Goal: Transaction & Acquisition: Purchase product/service

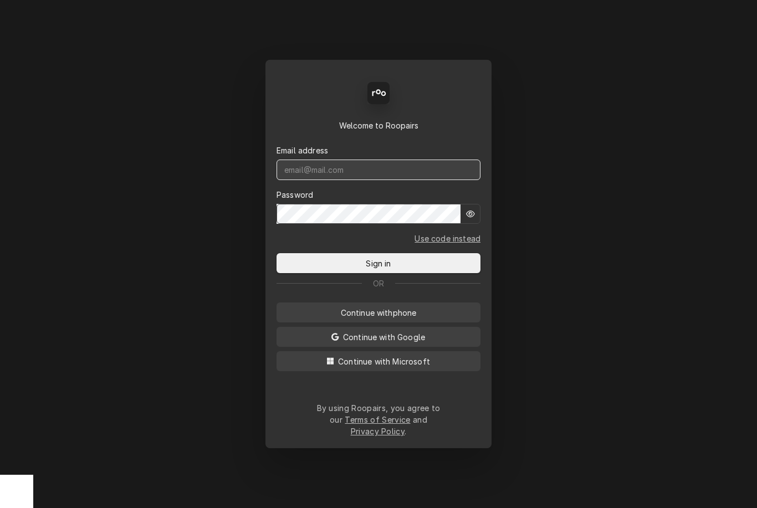
type input "dstewart.red@yahoo.com"
click at [379, 267] on button "Sign in" at bounding box center [379, 263] width 204 height 20
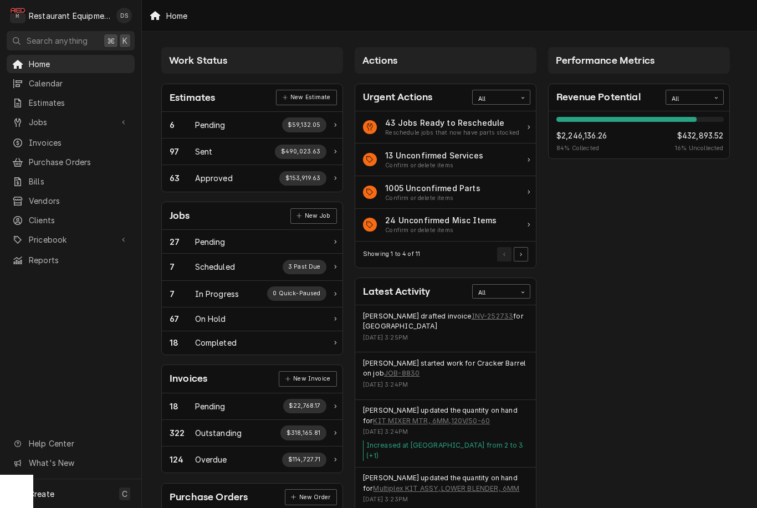
click at [70, 98] on span "Estimates" at bounding box center [79, 103] width 100 height 12
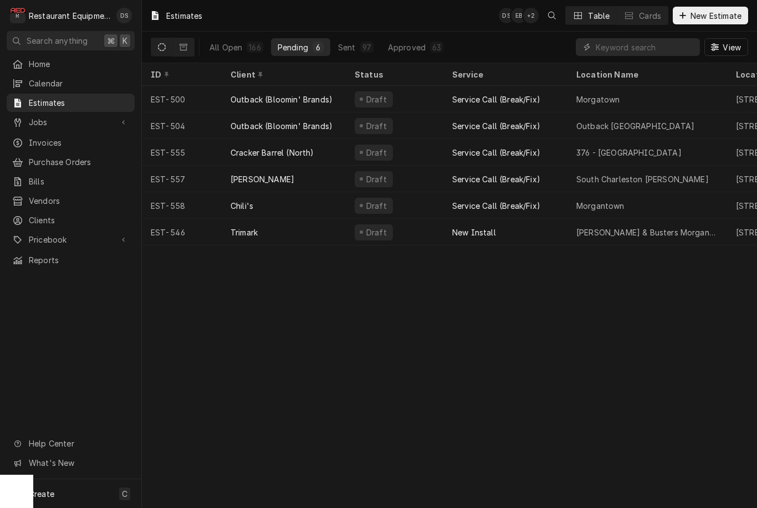
click at [653, 173] on div "South Charleston Bob Evans" at bounding box center [642, 179] width 132 height 12
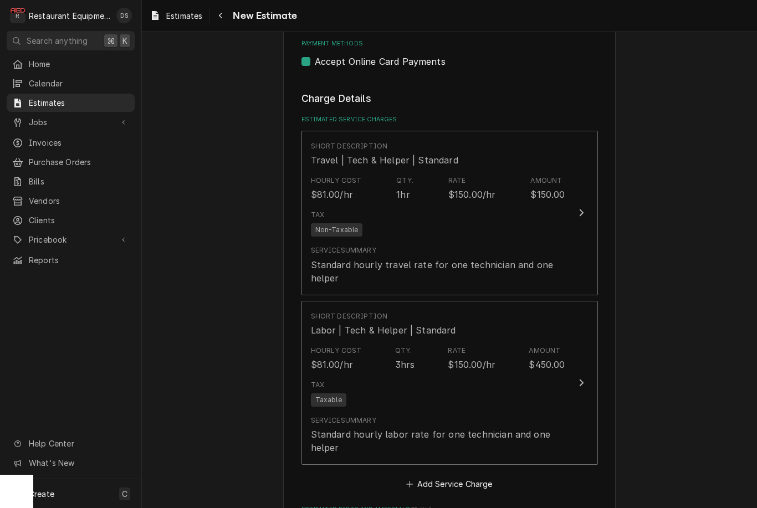
scroll to position [1039, 0]
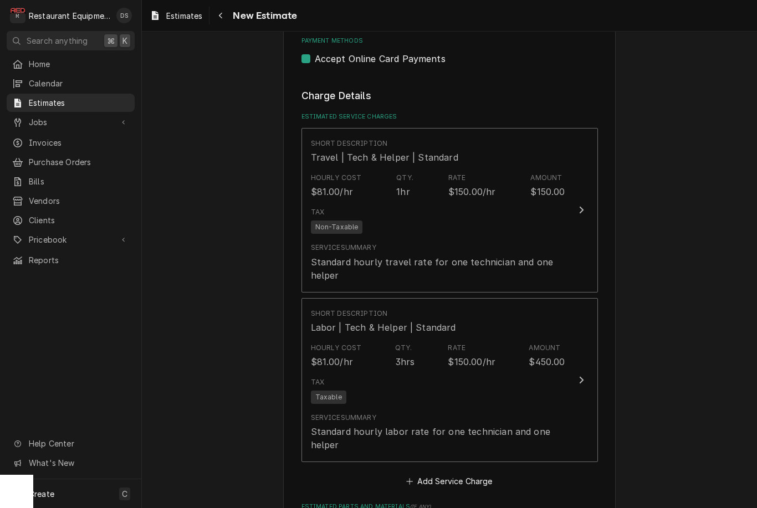
click at [548, 212] on div "Tax Non-Taxable" at bounding box center [438, 220] width 254 height 35
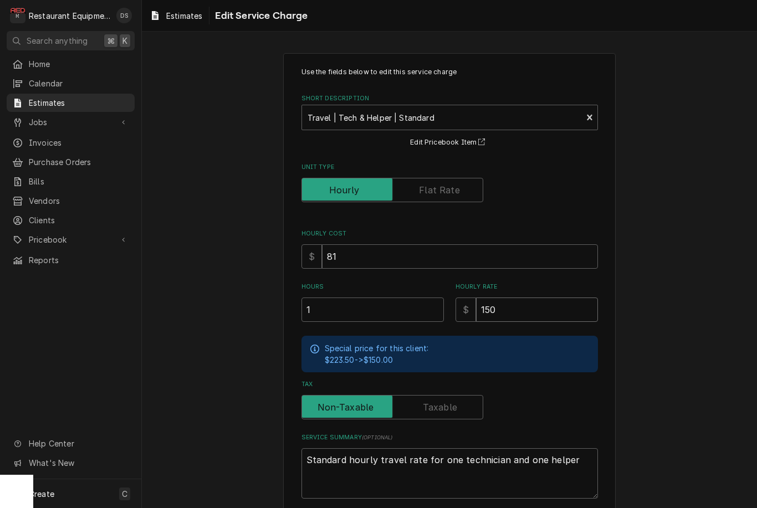
click at [517, 314] on input "150" at bounding box center [537, 310] width 122 height 24
type textarea "x"
type input "15"
type textarea "x"
type input "1"
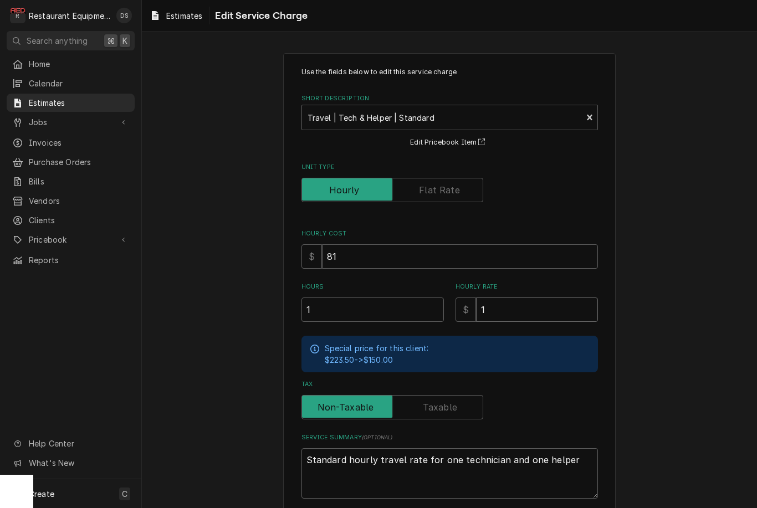
type textarea "x"
type input "7"
type textarea "x"
type input "75"
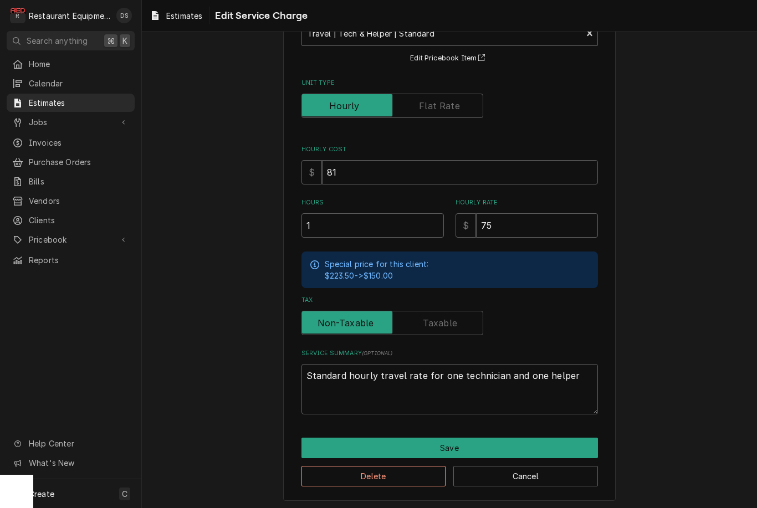
click at [503, 438] on button "Save" at bounding box center [450, 448] width 297 height 21
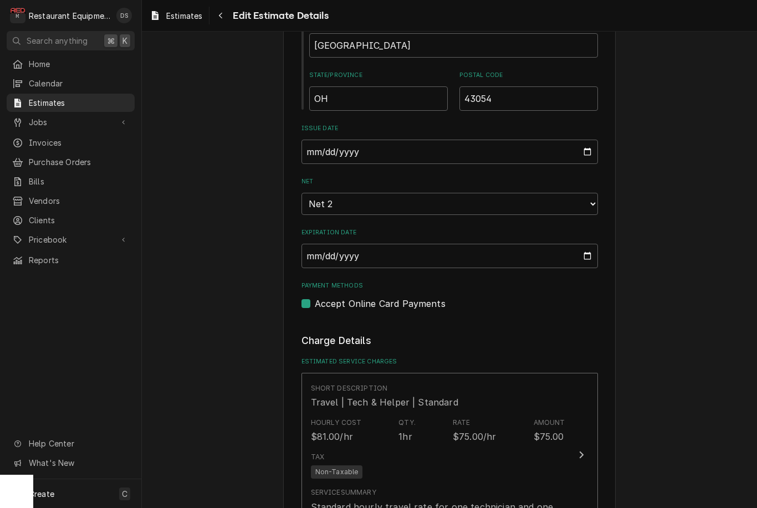
scroll to position [810, 0]
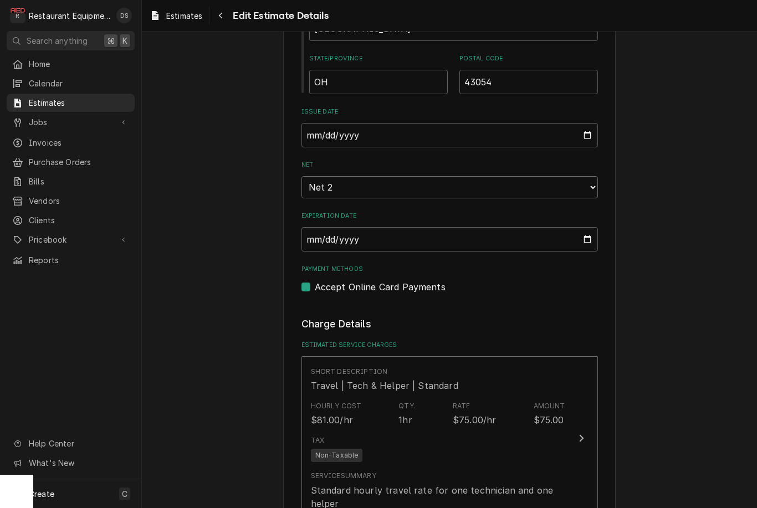
click at [548, 176] on select "Choose payment terms... Same Day Net 2 Net 7 Net 14 Net 21 Net 30 Net 45 Net 60…" at bounding box center [450, 187] width 297 height 22
click at [54, 116] on span "Jobs" at bounding box center [71, 122] width 84 height 12
click at [60, 142] on span "Jobs" at bounding box center [79, 142] width 100 height 12
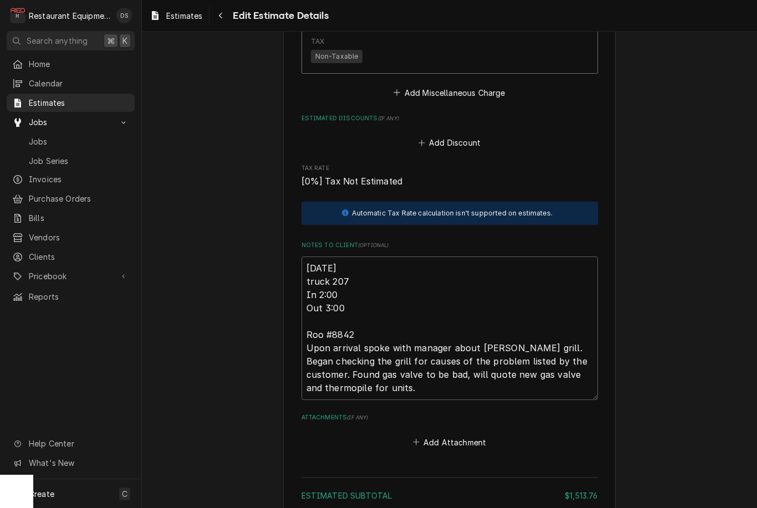
scroll to position [2104, 0]
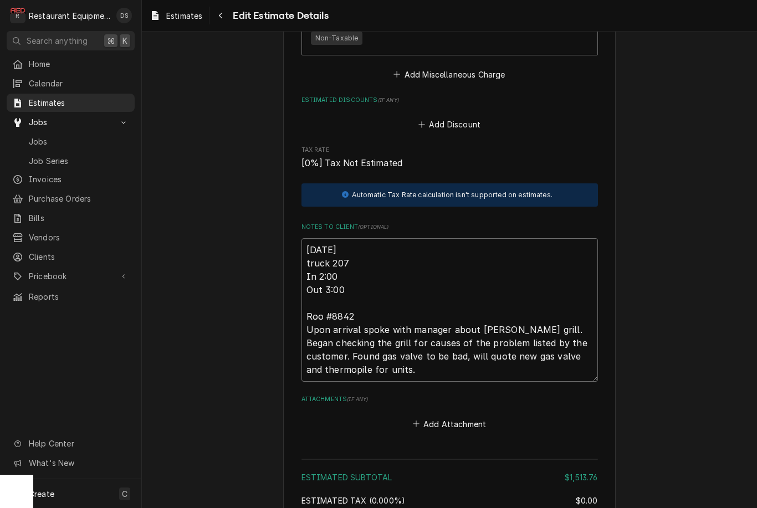
click at [372, 282] on textarea "09/09/2025 truck 207 In 2:00 Out 3:00 Roo #8842 Upon arrival spoke with manager…" at bounding box center [450, 310] width 297 height 144
type textarea "x"
type textarea "09/09/2025 truck 207 In 2:00 Out 3:00 Roo #8842 Upon arrival spoke with manager…"
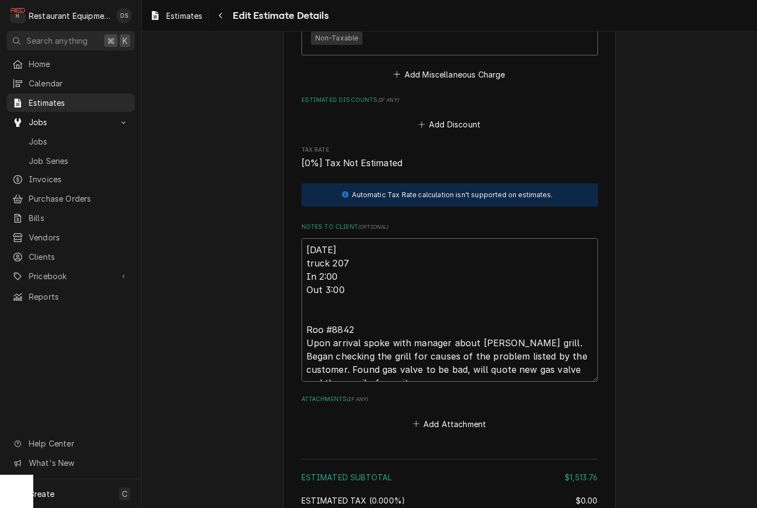
type textarea "x"
type textarea "09/09/2025 truck 207 In 2:00 Out 3:00 Roo #8842 Upon arrival spoke with manager…"
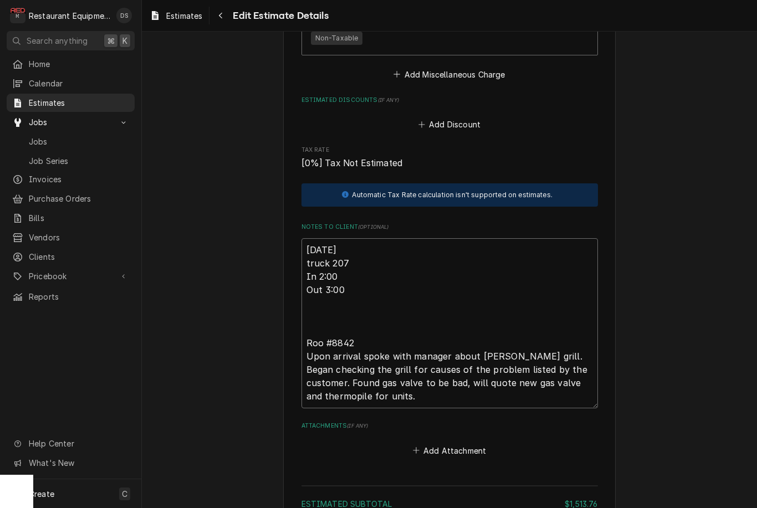
click at [326, 306] on textarea "09/09/2025 truck 207 In 2:00 Out 3:00 Roo #8842 Upon arrival spoke with manager…" at bounding box center [450, 323] width 297 height 170
paste textarea "Side 2 meat grill"
type textarea "x"
type textarea "09/09/2025 truck 207 In 2:00 Out 3:00 Side 2 meat grill Roo #8842 Upon arrival …"
type textarea "x"
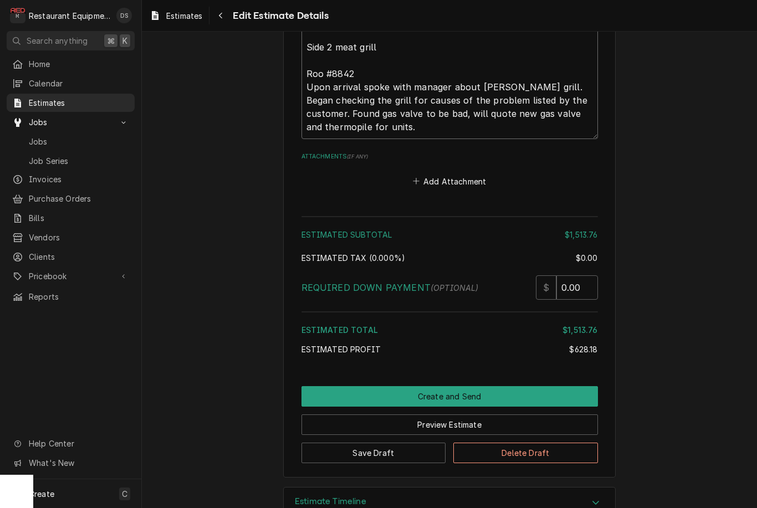
type textarea "09/09/2025 truck 207 In 2:00 Out 3:00 Side 2 meat grill Roo #8842 Upon arrival …"
click at [490, 386] on button "Create and Send" at bounding box center [450, 396] width 297 height 21
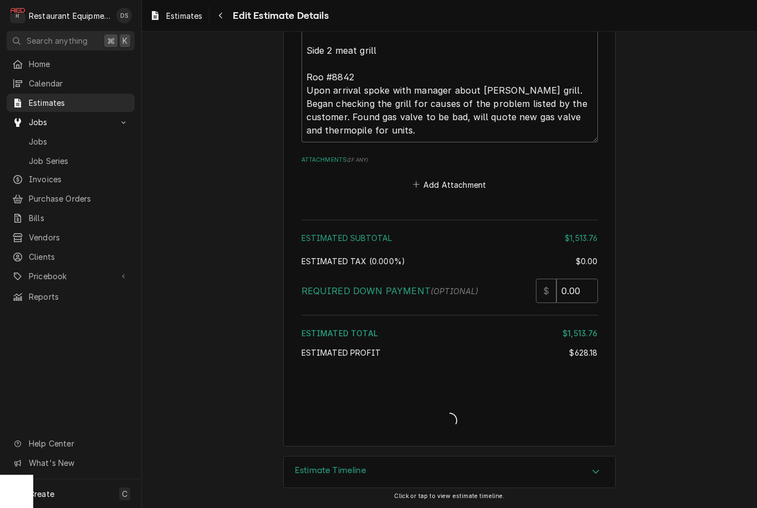
scroll to position [2361, 0]
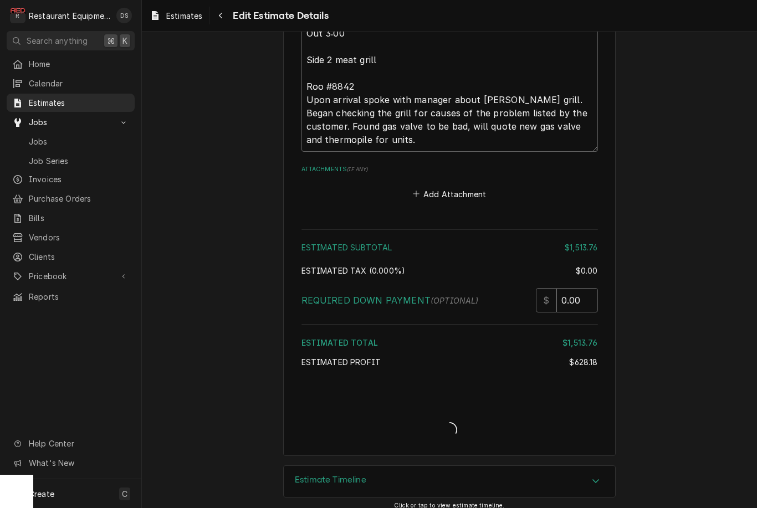
type textarea "x"
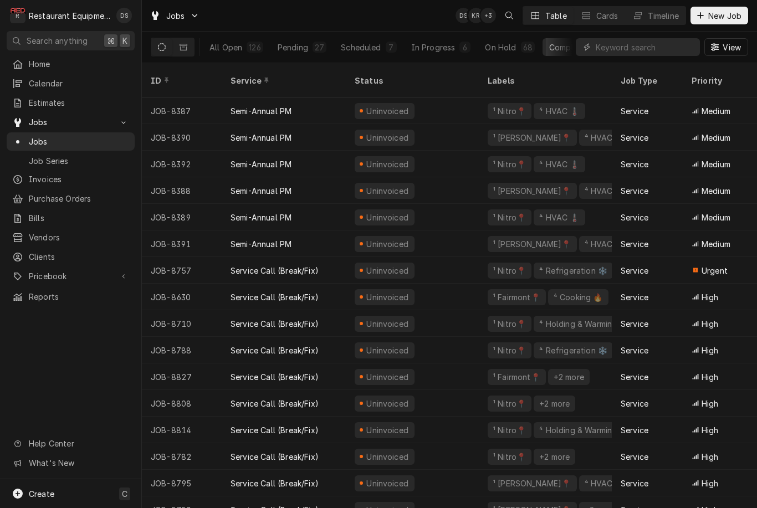
click at [504, 43] on div "On Hold" at bounding box center [500, 48] width 31 height 12
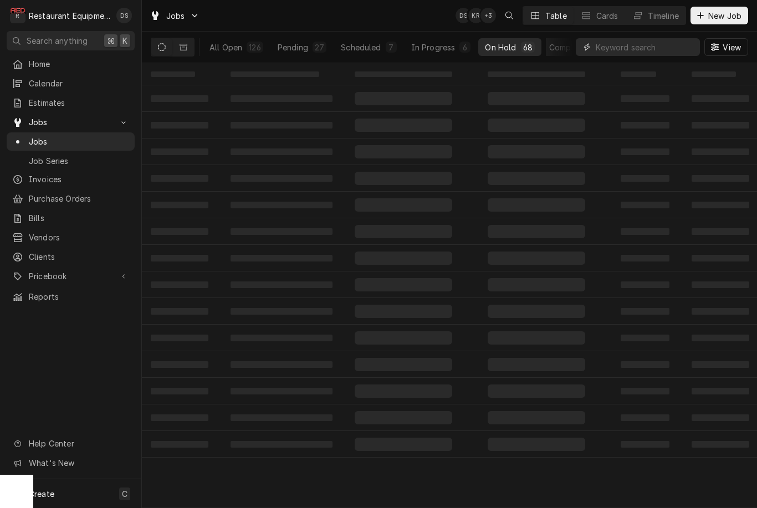
click at [644, 47] on input "Dynamic Content Wrapper" at bounding box center [645, 47] width 99 height 18
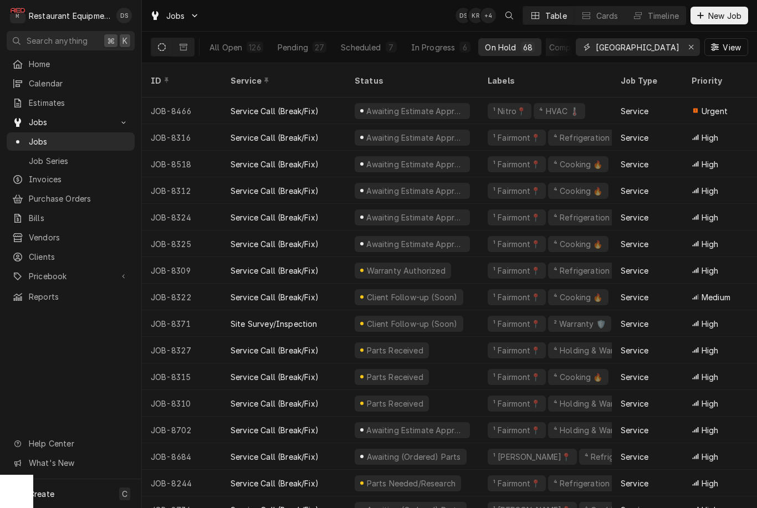
type input "South charleston"
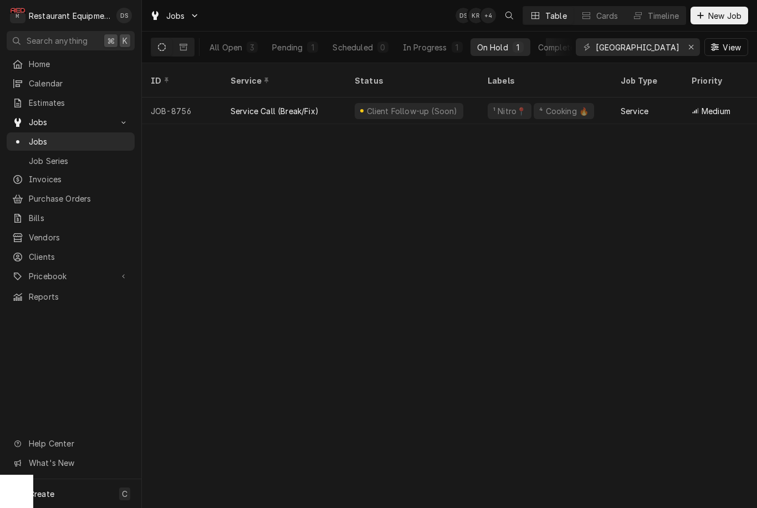
click at [631, 105] on div "Service" at bounding box center [635, 111] width 28 height 12
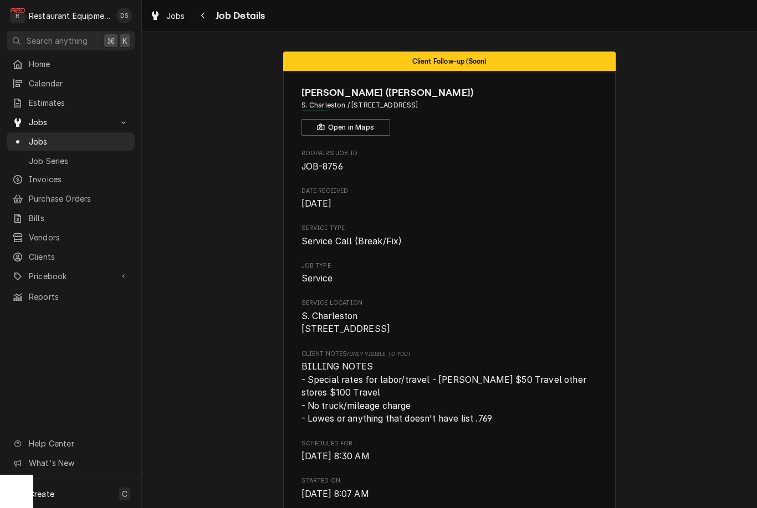
click at [203, 13] on icon "Navigate back" at bounding box center [203, 16] width 5 height 8
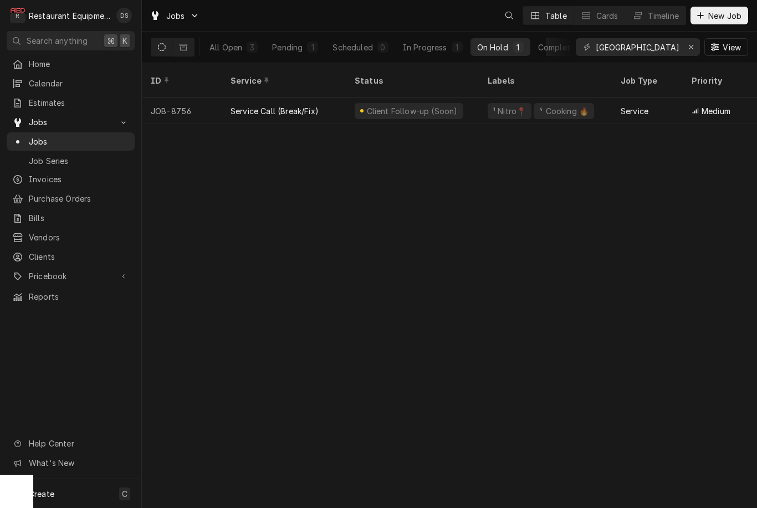
click at [524, 44] on button "On Hold 1" at bounding box center [501, 47] width 60 height 18
click at [421, 52] on div "In Progress" at bounding box center [425, 48] width 44 height 12
click at [499, 106] on div "¹ Nitro📍 ⁴ Cooking 🔥" at bounding box center [545, 111] width 133 height 27
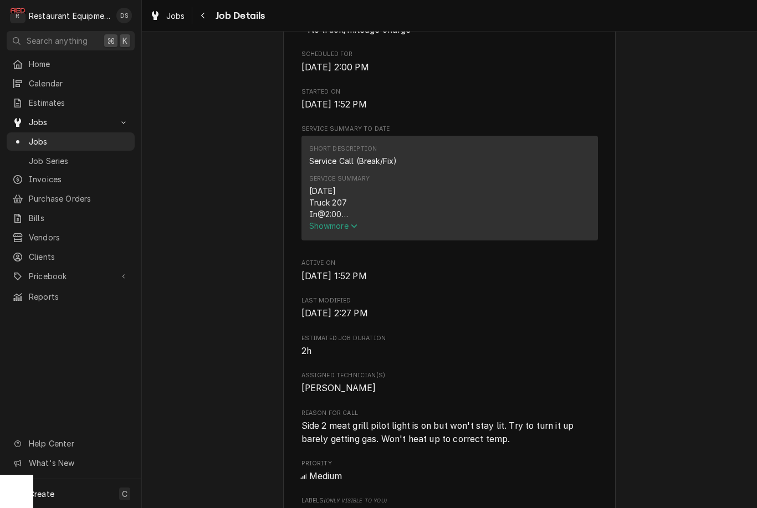
scroll to position [422, 0]
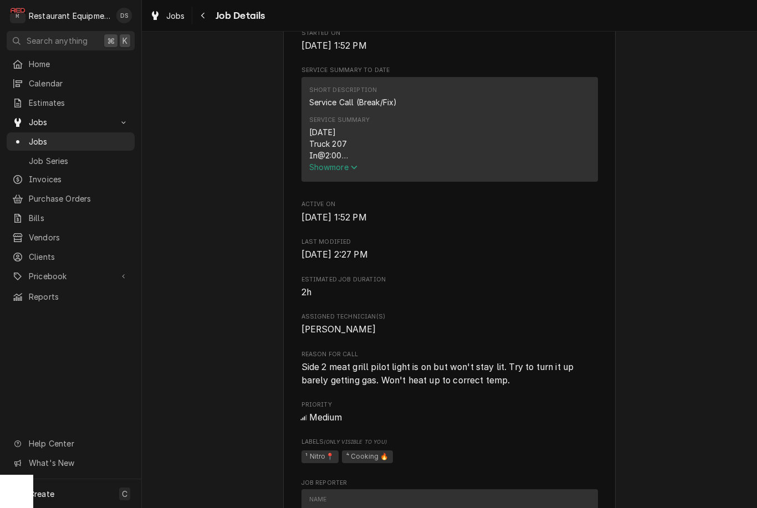
click at [355, 182] on div "Short Description Service Call (Break/Fix) Service Summary 09/09/2025 Truck 207…" at bounding box center [450, 129] width 297 height 105
click at [356, 161] on div "09/09/2025 Truck 207 In@2:00 Out@2:45 Upon arrival spoke with manager about kea…" at bounding box center [449, 143] width 281 height 35
click at [338, 170] on span "Show more" at bounding box center [333, 166] width 49 height 9
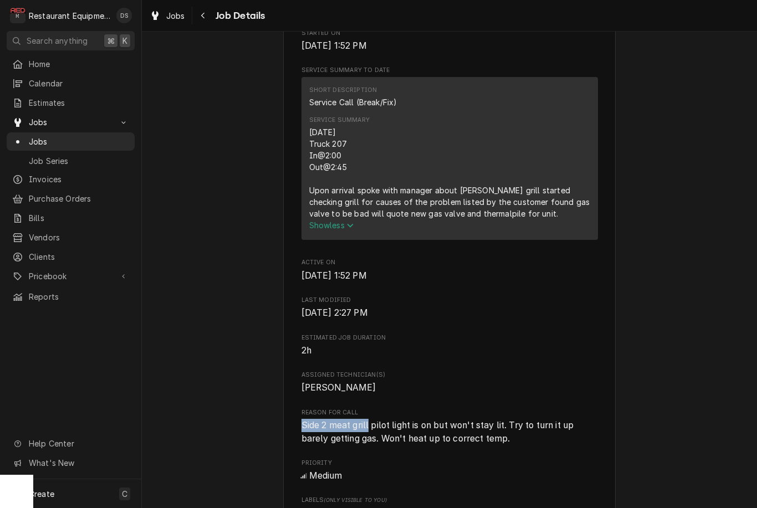
click at [67, 174] on span "Invoices" at bounding box center [79, 179] width 100 height 12
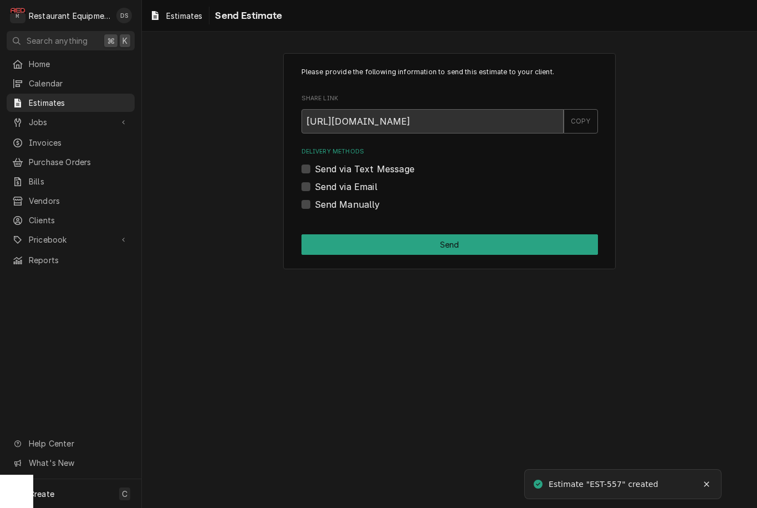
click at [315, 181] on label "Send via Email" at bounding box center [346, 186] width 63 height 13
click at [315, 181] on input "Send via Email" at bounding box center [463, 192] width 297 height 24
checkbox input "true"
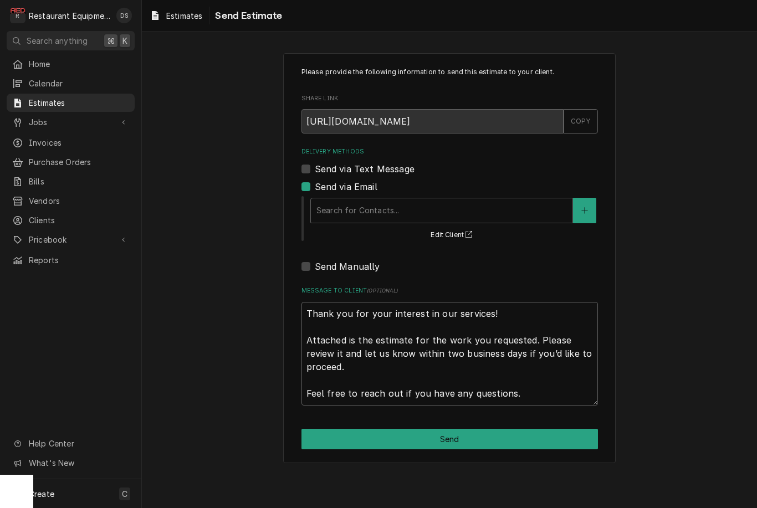
click at [590, 206] on button "Delivery Methods" at bounding box center [584, 210] width 23 height 25
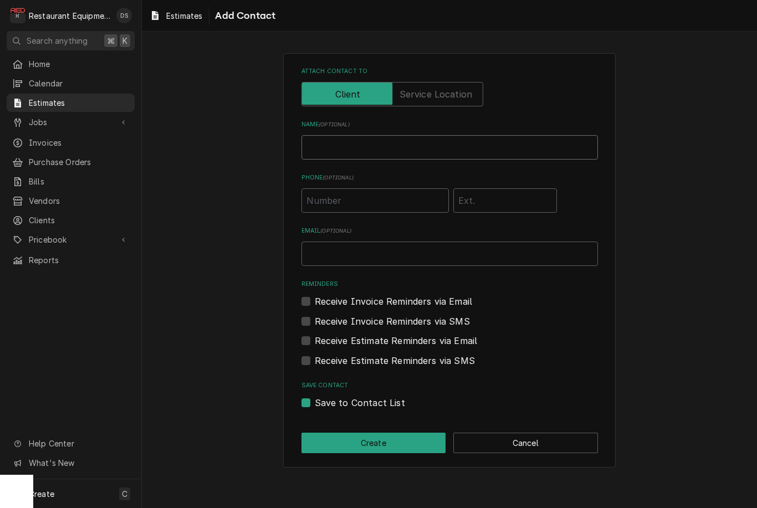
click at [452, 152] on input "Name ( optional )" at bounding box center [450, 147] width 297 height 24
click at [445, 98] on label "Attach contact to" at bounding box center [393, 94] width 182 height 24
click at [445, 98] on input "Attach contact to" at bounding box center [393, 94] width 172 height 24
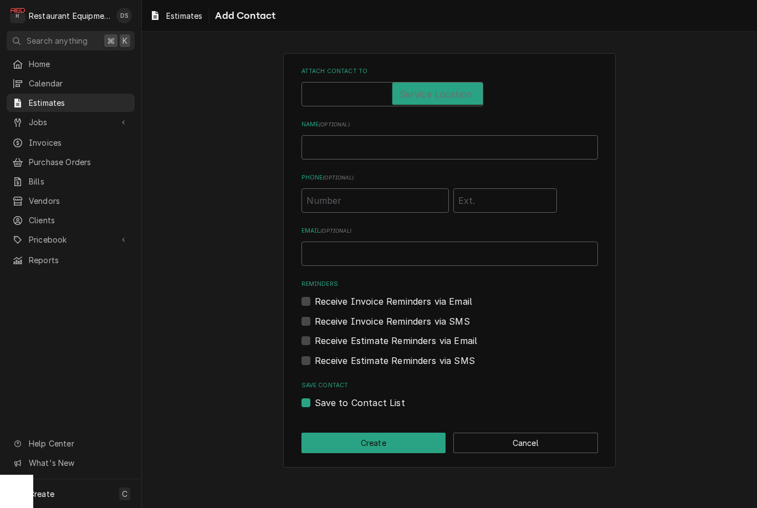
checkbox input "true"
click at [400, 157] on input "Name ( optional )" at bounding box center [450, 147] width 297 height 24
type input "Corey Miller"
click at [406, 254] on input "Email ( optional )" at bounding box center [450, 254] width 297 height 24
type input "j"
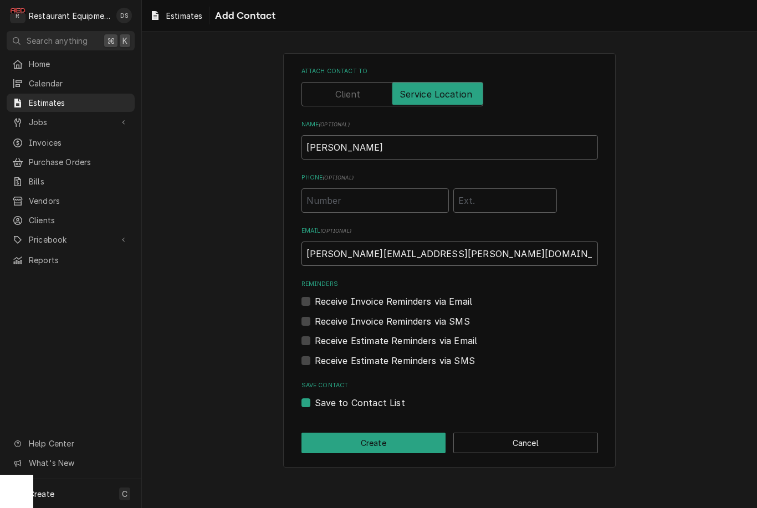
type input "corey.miller@bobevans.com"
click at [315, 335] on label "Receive Estimate Reminders via Email" at bounding box center [396, 340] width 163 height 13
click at [315, 335] on input "Contact Edit Form" at bounding box center [463, 346] width 297 height 24
click at [315, 339] on label "Receive Estimate Reminders via Email" at bounding box center [396, 340] width 163 height 13
click at [315, 339] on input "Contact Edit Form" at bounding box center [463, 346] width 297 height 24
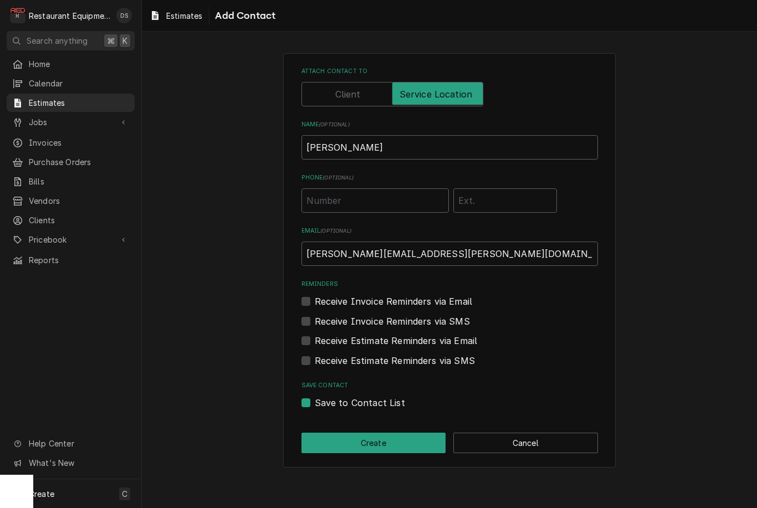
checkbox input "false"
click at [399, 440] on button "Create" at bounding box center [374, 443] width 145 height 21
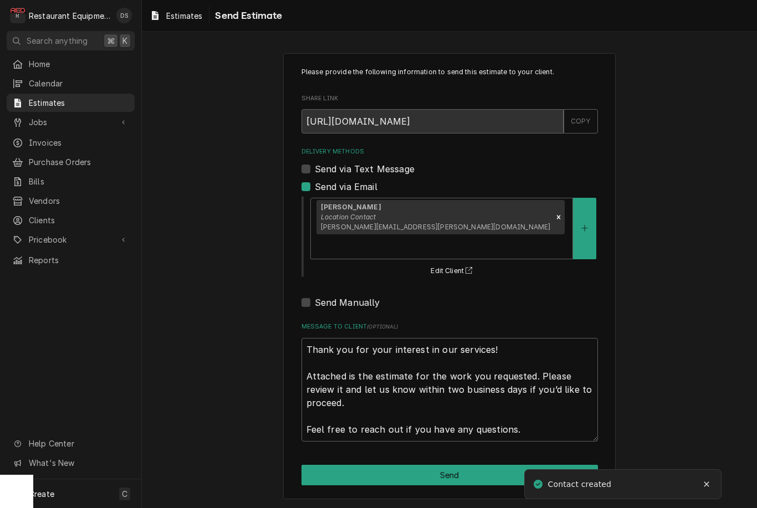
click at [482, 465] on button "Send" at bounding box center [450, 475] width 297 height 21
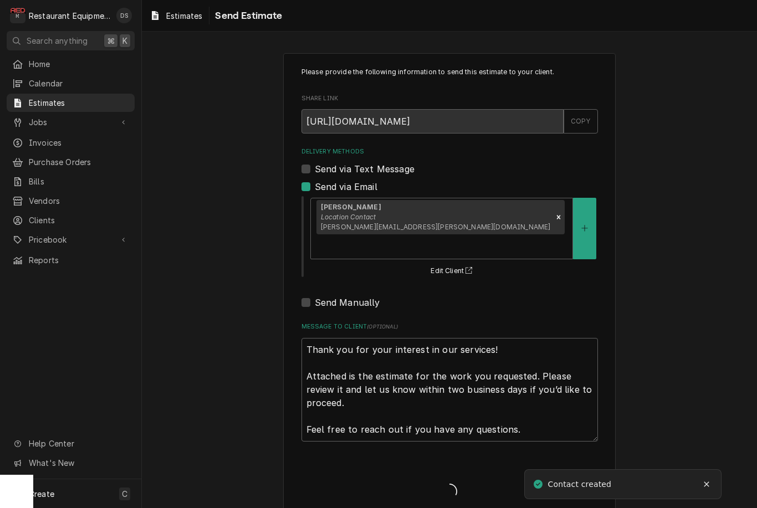
type textarea "x"
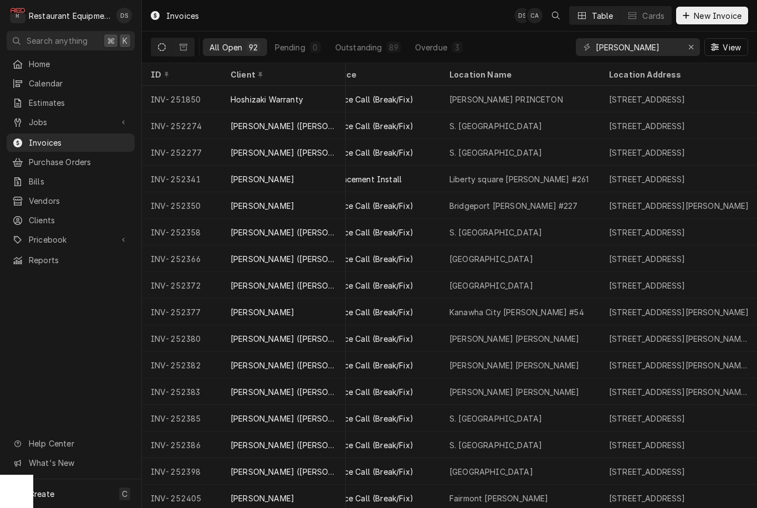
scroll to position [0, 269]
click at [546, 90] on div "[PERSON_NAME] PRINCETON" at bounding box center [521, 99] width 160 height 27
click at [556, 88] on div "[PERSON_NAME] PRINCETON" at bounding box center [521, 99] width 160 height 27
click at [559, 94] on div "[PERSON_NAME] PRINCETON" at bounding box center [521, 99] width 160 height 27
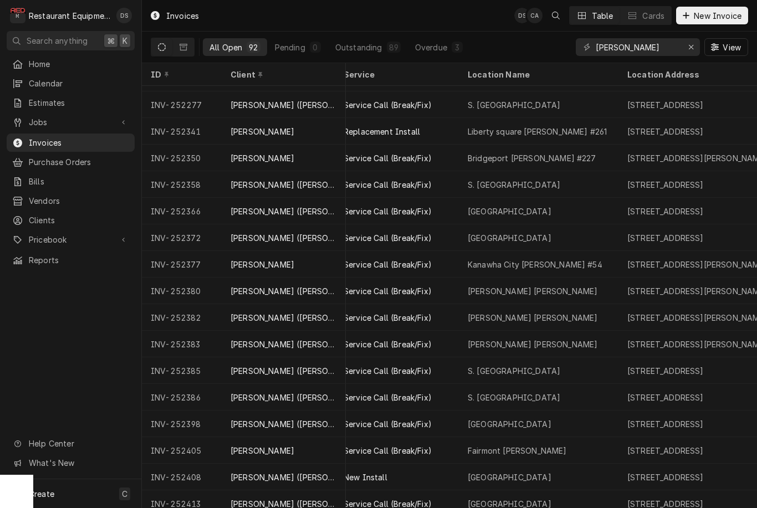
scroll to position [49, 251]
click at [571, 181] on div "S. [GEOGRAPHIC_DATA]" at bounding box center [539, 183] width 160 height 27
click at [570, 185] on div "S. [GEOGRAPHIC_DATA]" at bounding box center [539, 183] width 160 height 27
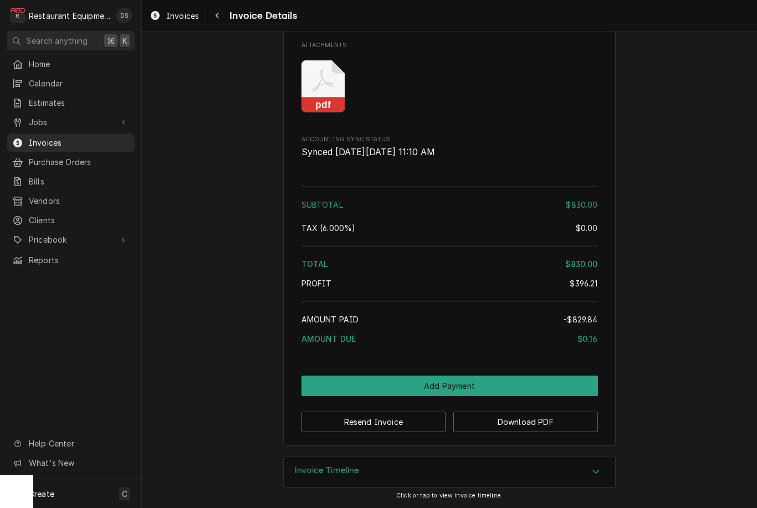
scroll to position [1881, 0]
click at [412, 420] on button "Resend Invoice" at bounding box center [374, 422] width 145 height 21
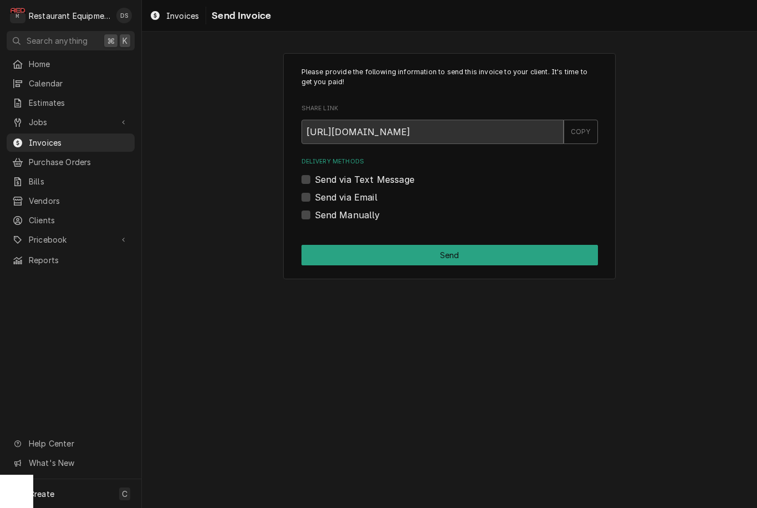
click at [315, 199] on label "Send via Email" at bounding box center [346, 197] width 63 height 13
click at [315, 199] on input "Send via Email" at bounding box center [463, 203] width 297 height 24
checkbox input "true"
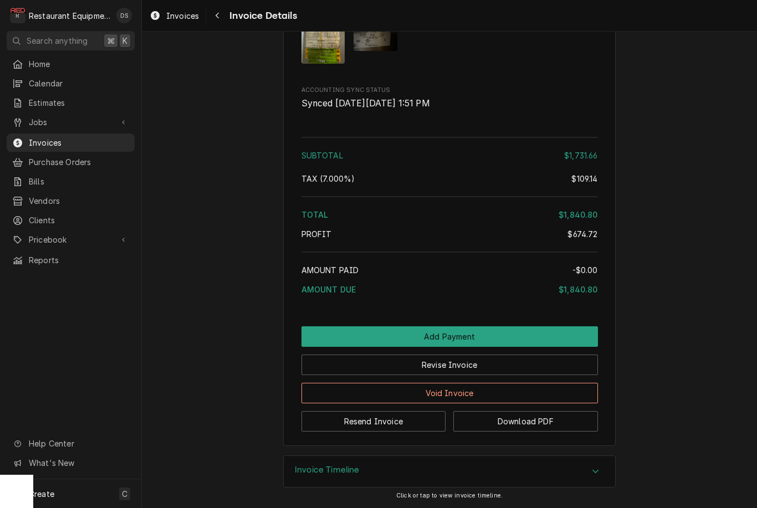
scroll to position [3001, 0]
click at [414, 425] on button "Resend Invoice" at bounding box center [374, 421] width 145 height 21
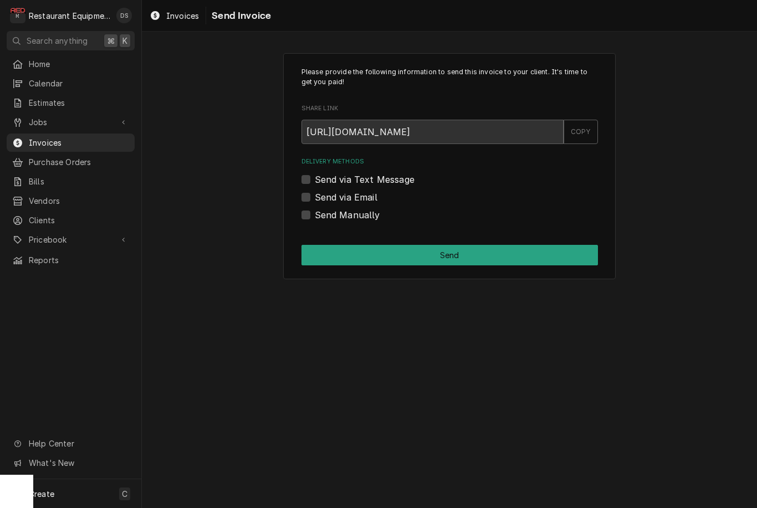
click at [315, 196] on label "Send via Email" at bounding box center [346, 197] width 63 height 13
click at [315, 196] on input "Send via Email" at bounding box center [463, 203] width 297 height 24
checkbox input "true"
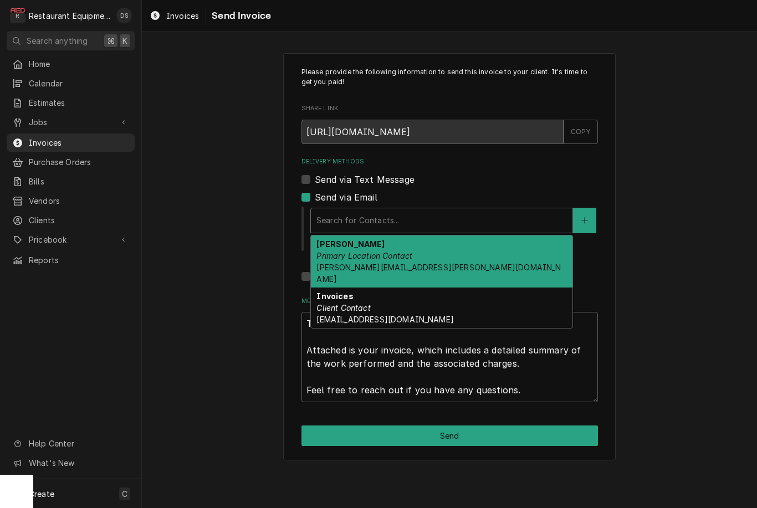
type textarea "x"
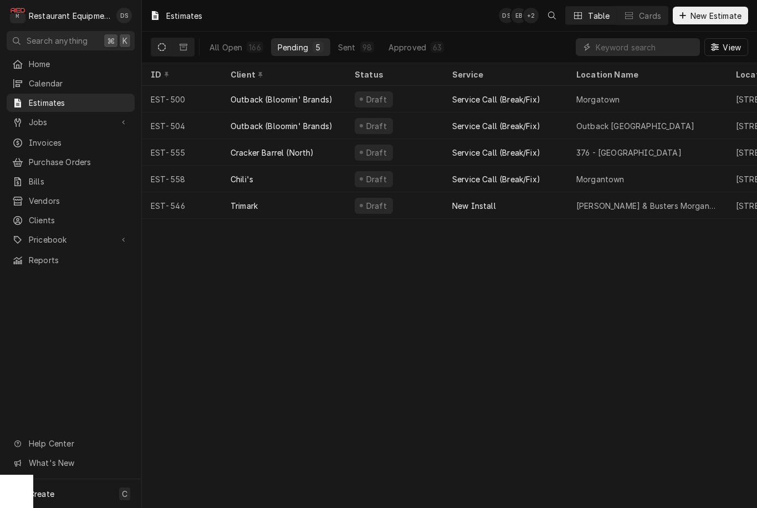
click at [588, 147] on div "376 - Fairmont" at bounding box center [628, 153] width 105 height 12
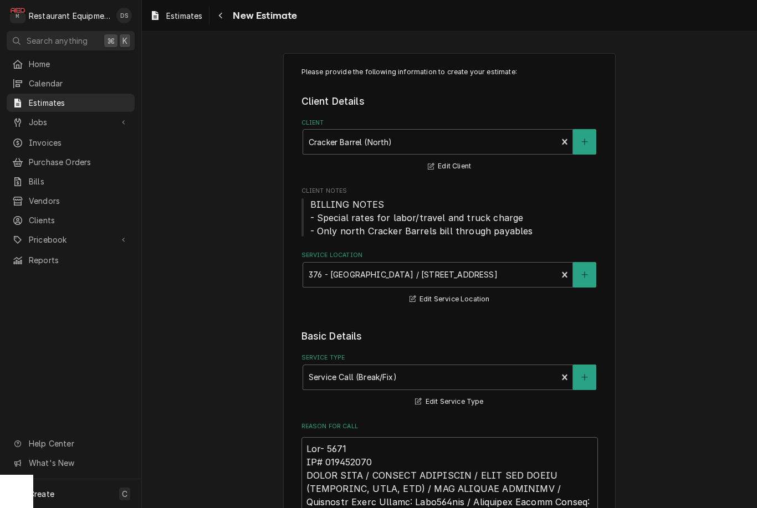
type textarea "x"
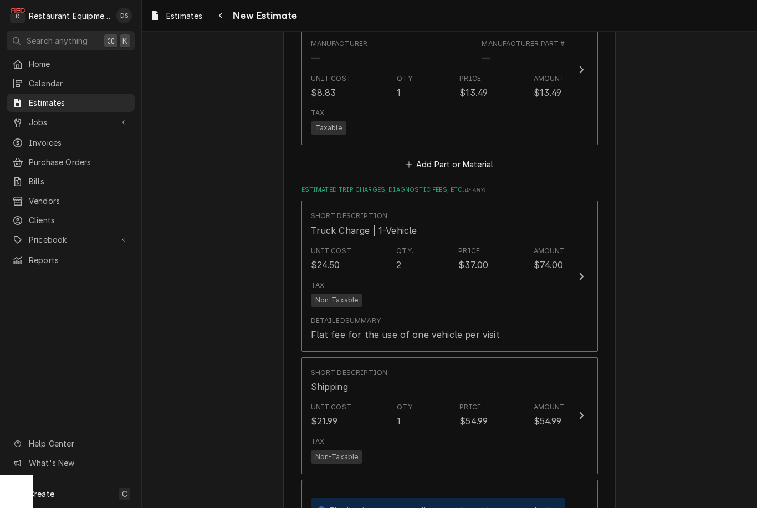
scroll to position [2262, 0]
